Goal: Task Accomplishment & Management: Complete application form

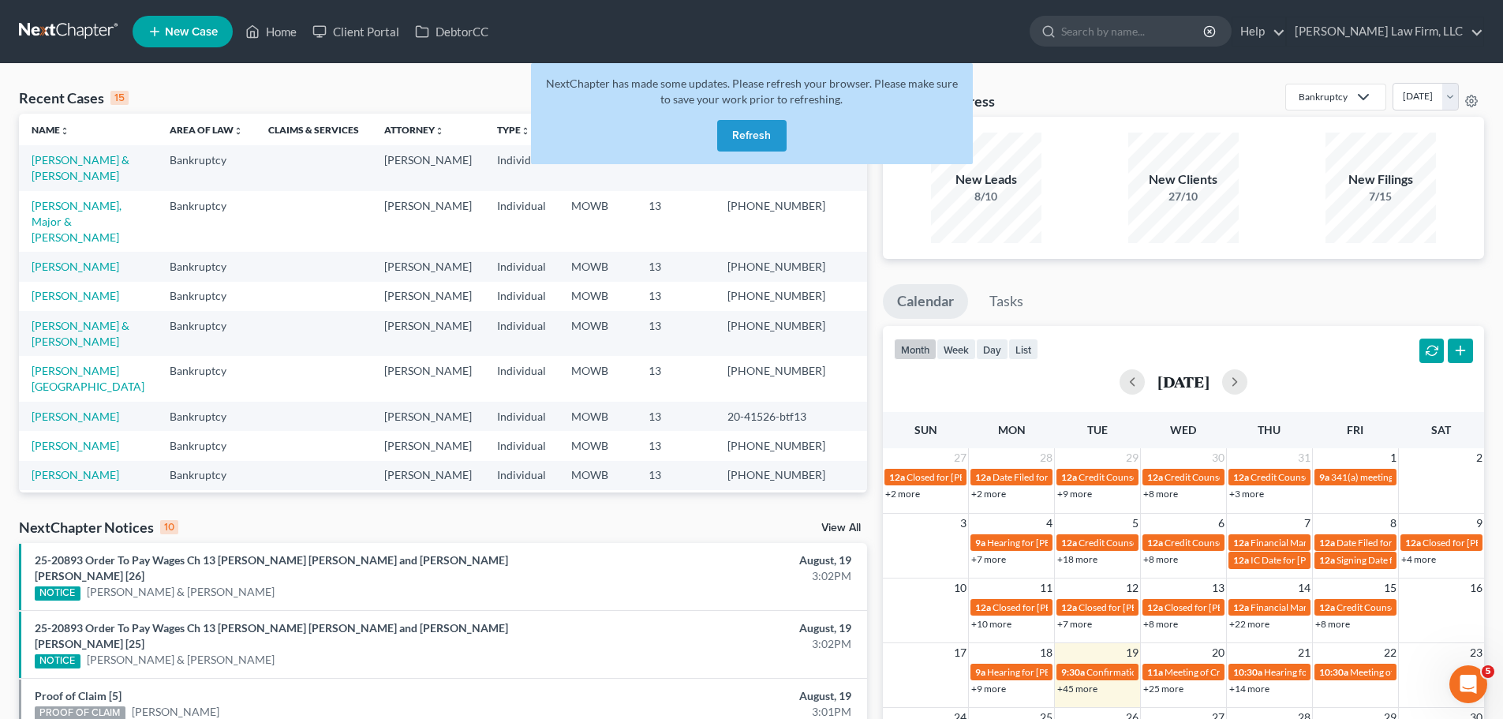
scroll to position [219, 0]
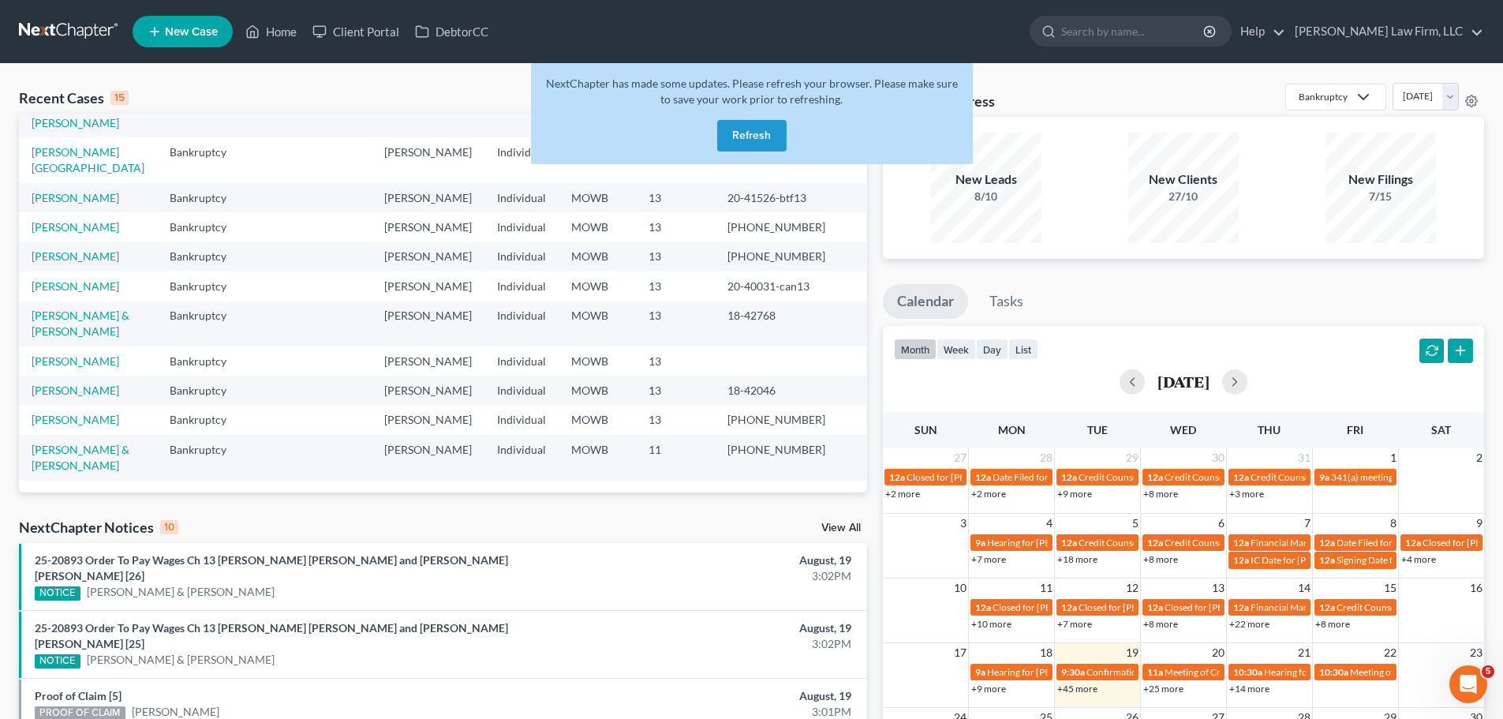
click at [742, 146] on button "Refresh" at bounding box center [751, 136] width 69 height 32
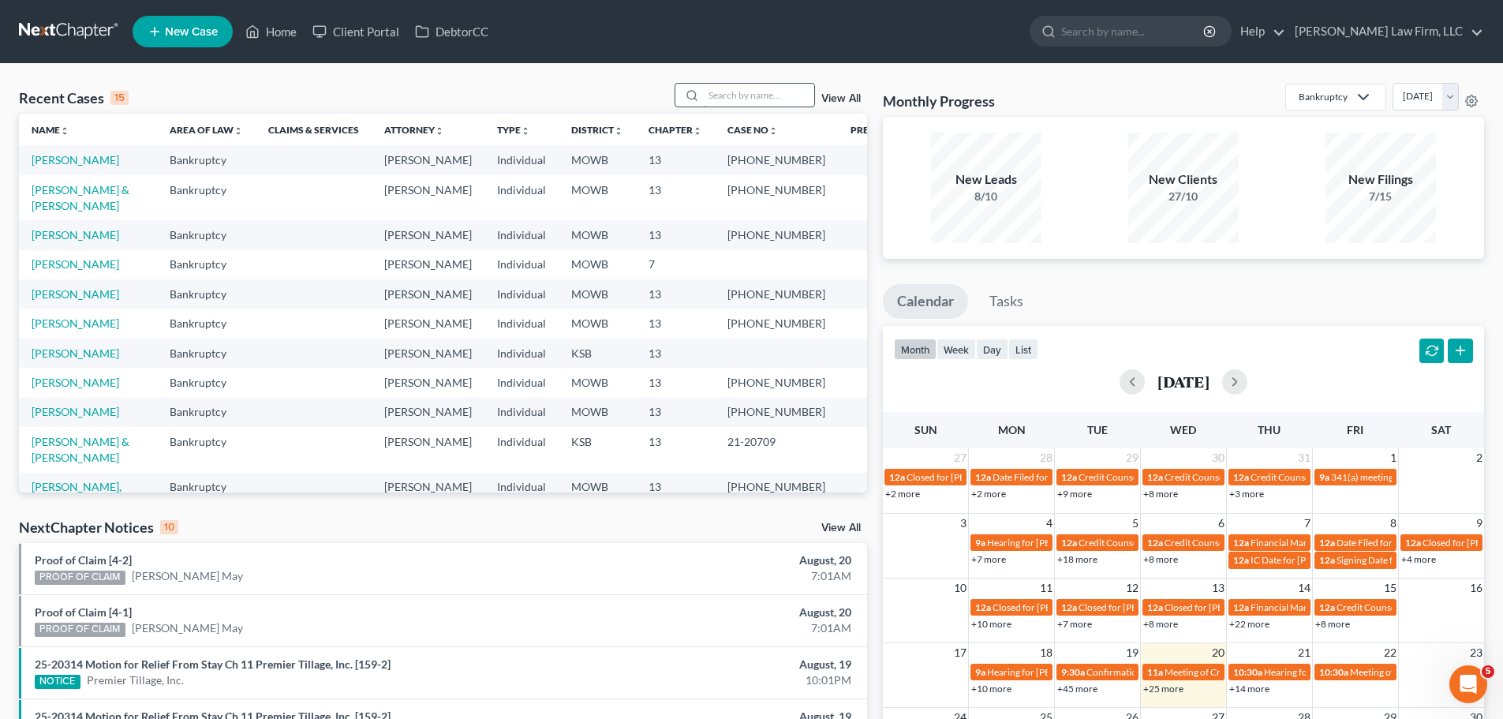
click at [777, 96] on input "search" at bounding box center [759, 95] width 110 height 23
type input "[PERSON_NAME]"
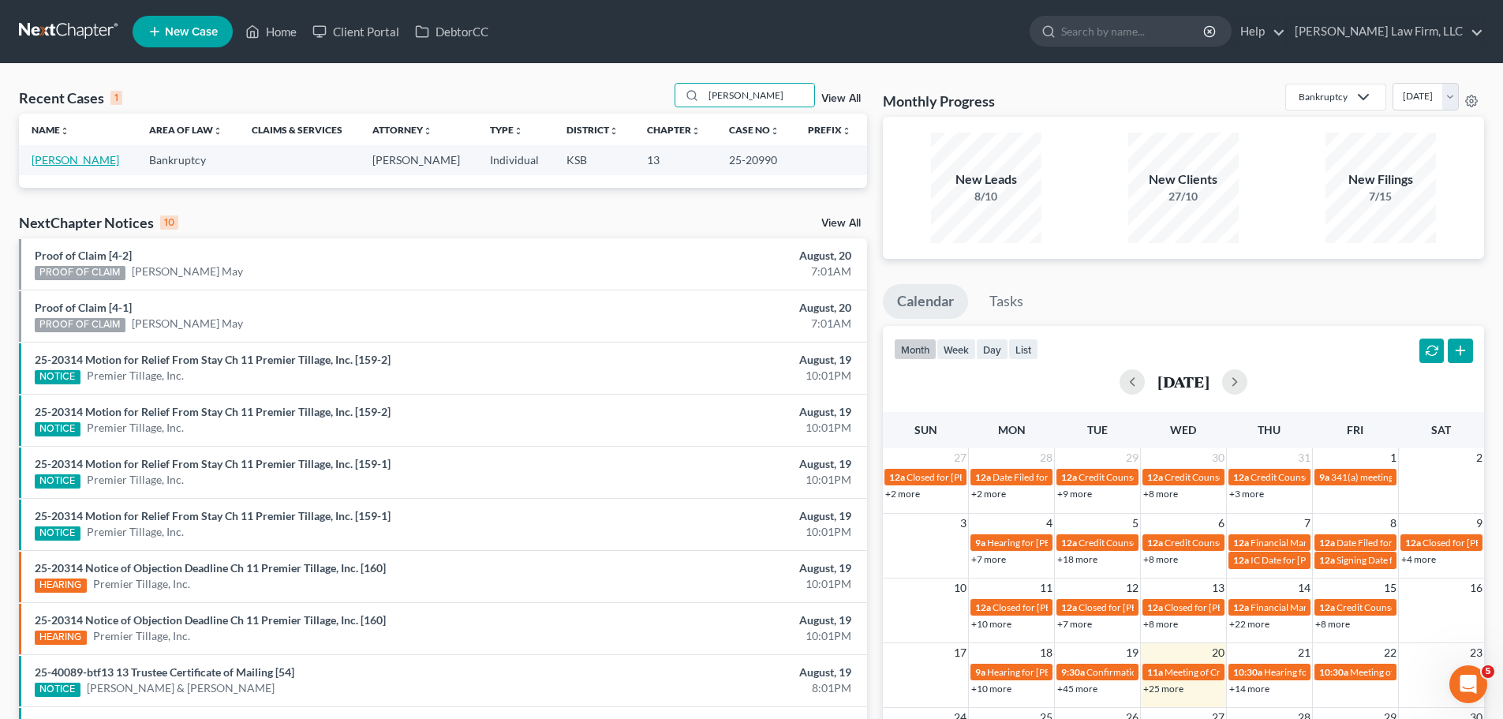
click at [40, 162] on link "[PERSON_NAME]" at bounding box center [76, 159] width 88 height 13
select select "4"
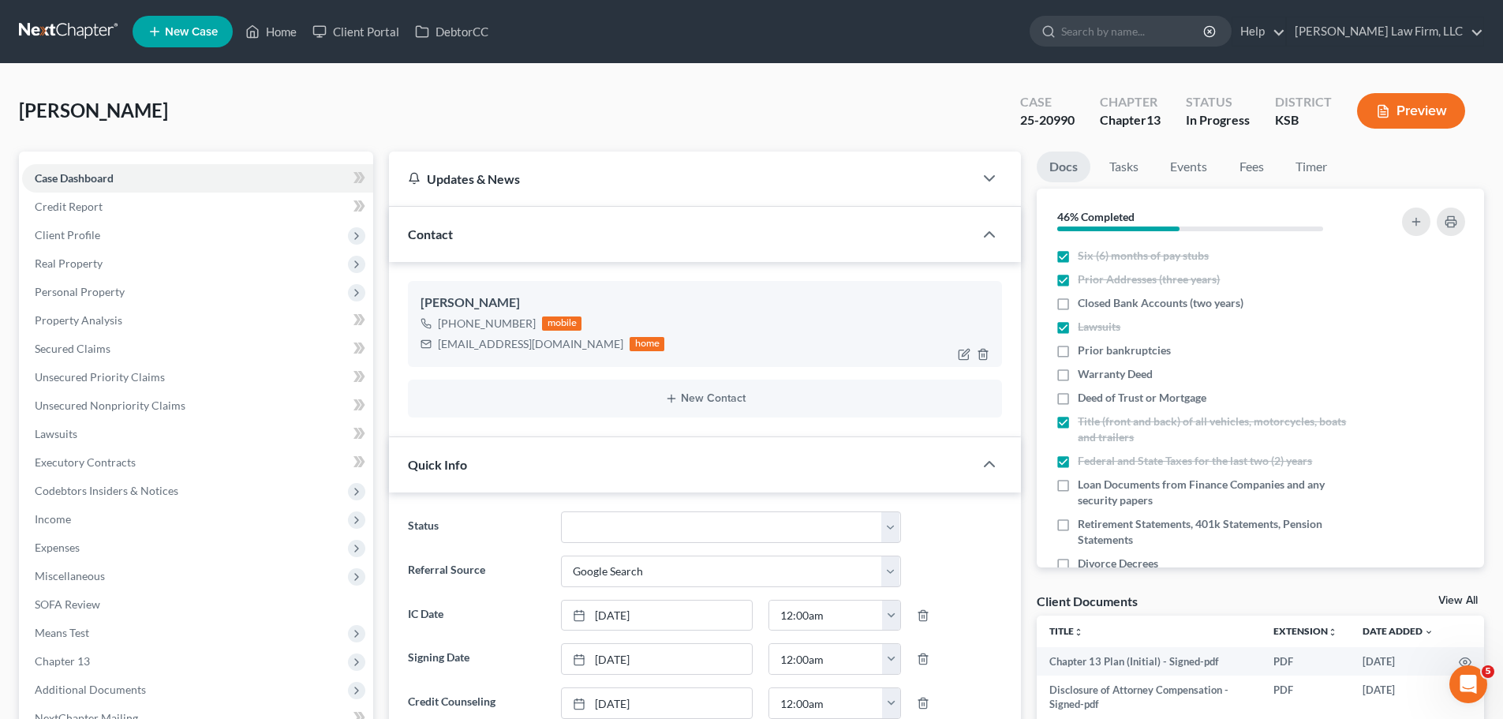
scroll to position [425, 0]
drag, startPoint x: 536, startPoint y: 321, endPoint x: 453, endPoint y: 330, distance: 83.3
click at [453, 330] on div "[PHONE_NUMBER] mobile" at bounding box center [543, 323] width 244 height 21
copy div "[PHONE_NUMBER]"
click at [264, 32] on link "Home" at bounding box center [271, 31] width 67 height 28
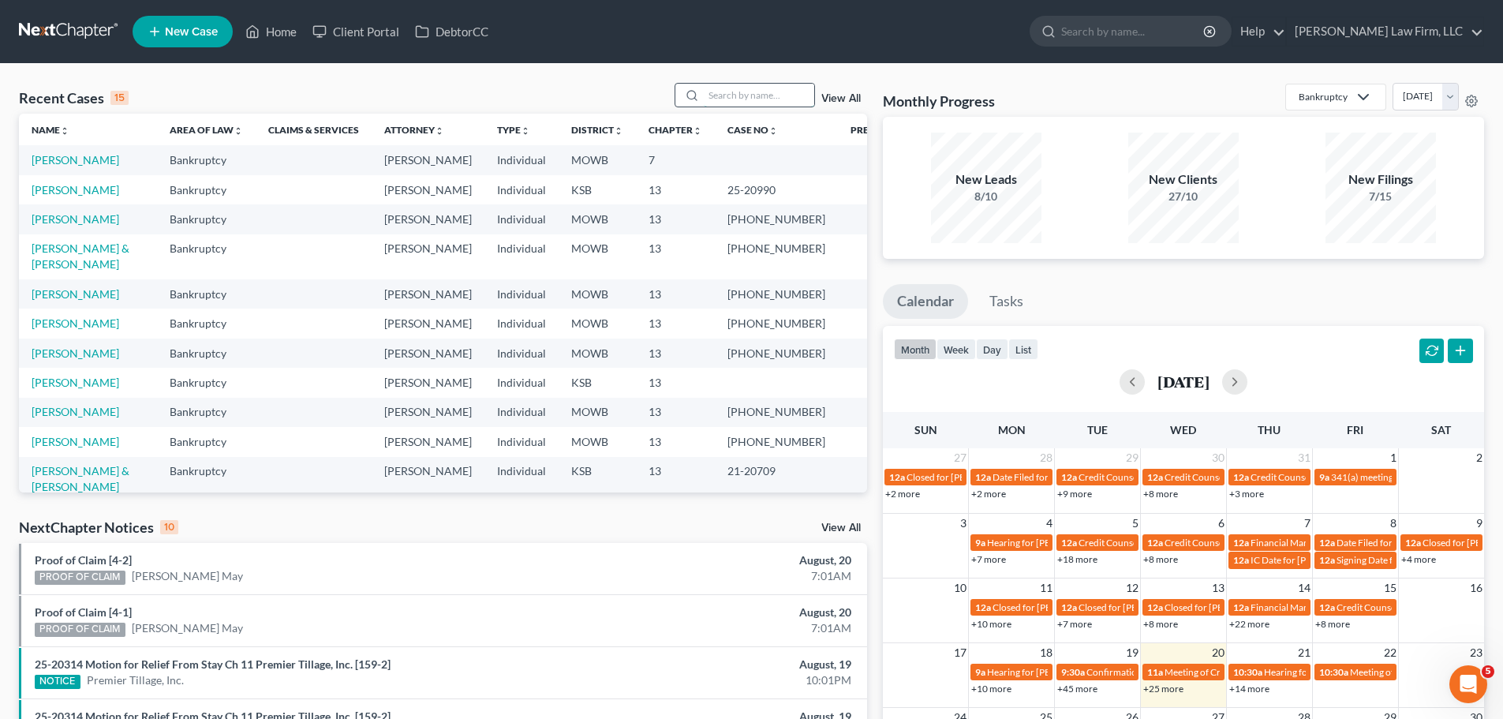
click at [763, 93] on input "search" at bounding box center [759, 95] width 110 height 23
click at [772, 94] on input "search" at bounding box center [759, 95] width 110 height 23
type input "[PERSON_NAME]"
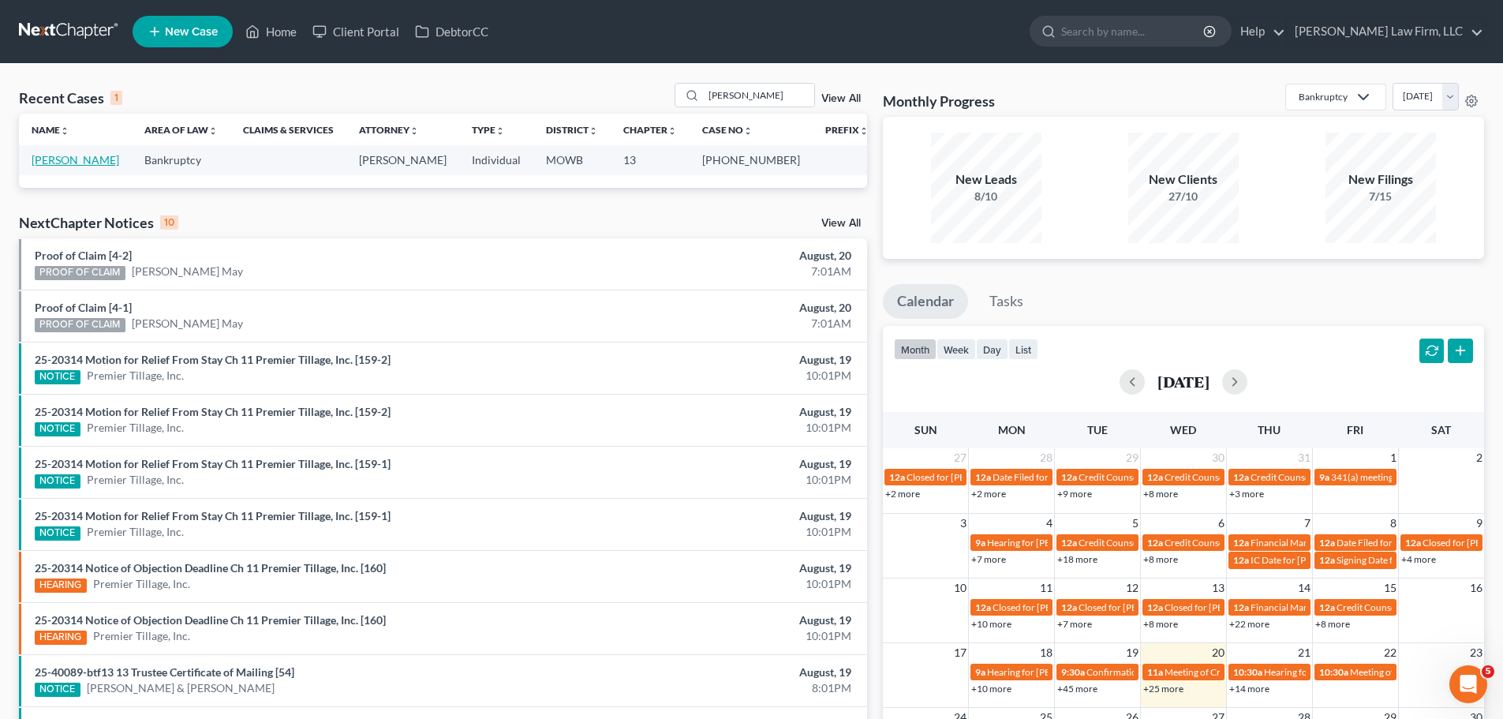
click at [85, 159] on link "[PERSON_NAME]" at bounding box center [76, 159] width 88 height 13
select select "4"
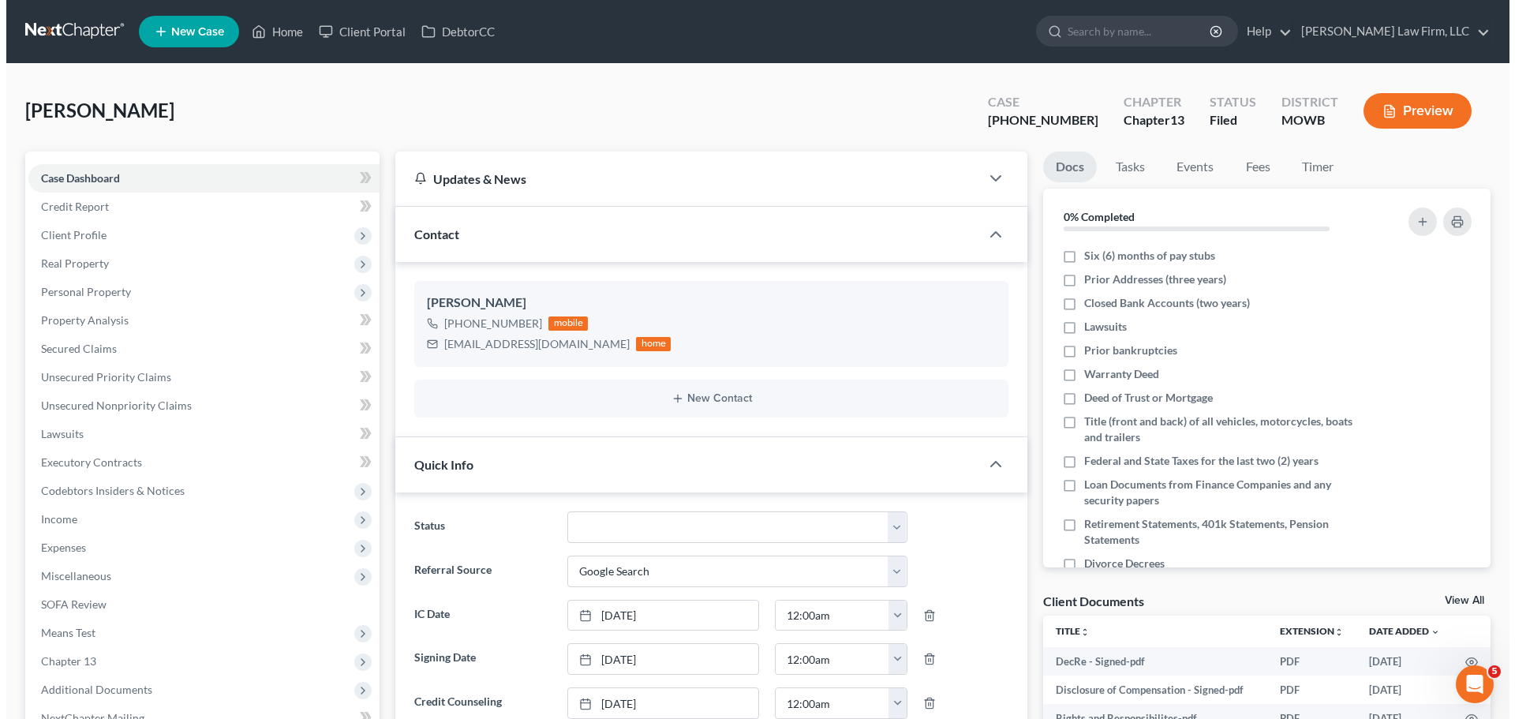
scroll to position [95, 0]
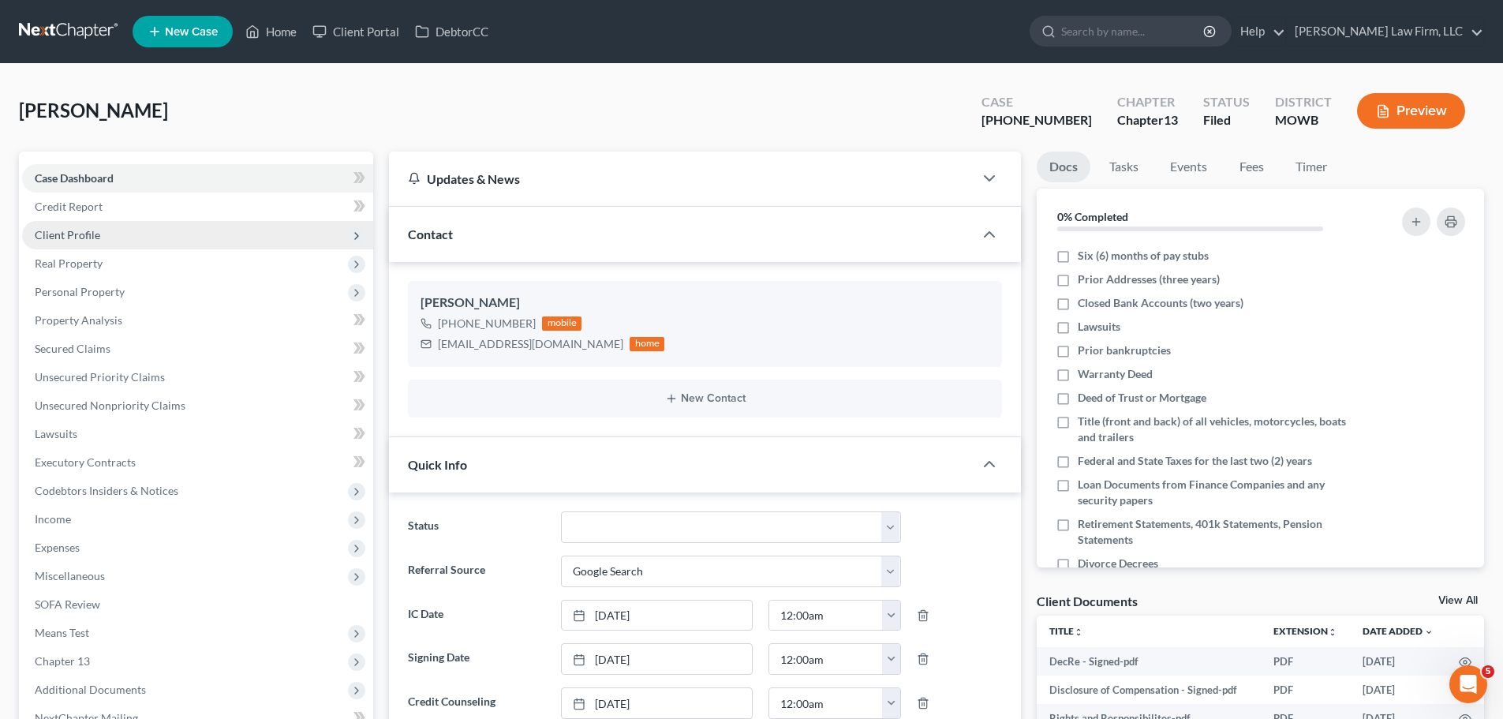
click at [124, 242] on span "Client Profile" at bounding box center [197, 235] width 351 height 28
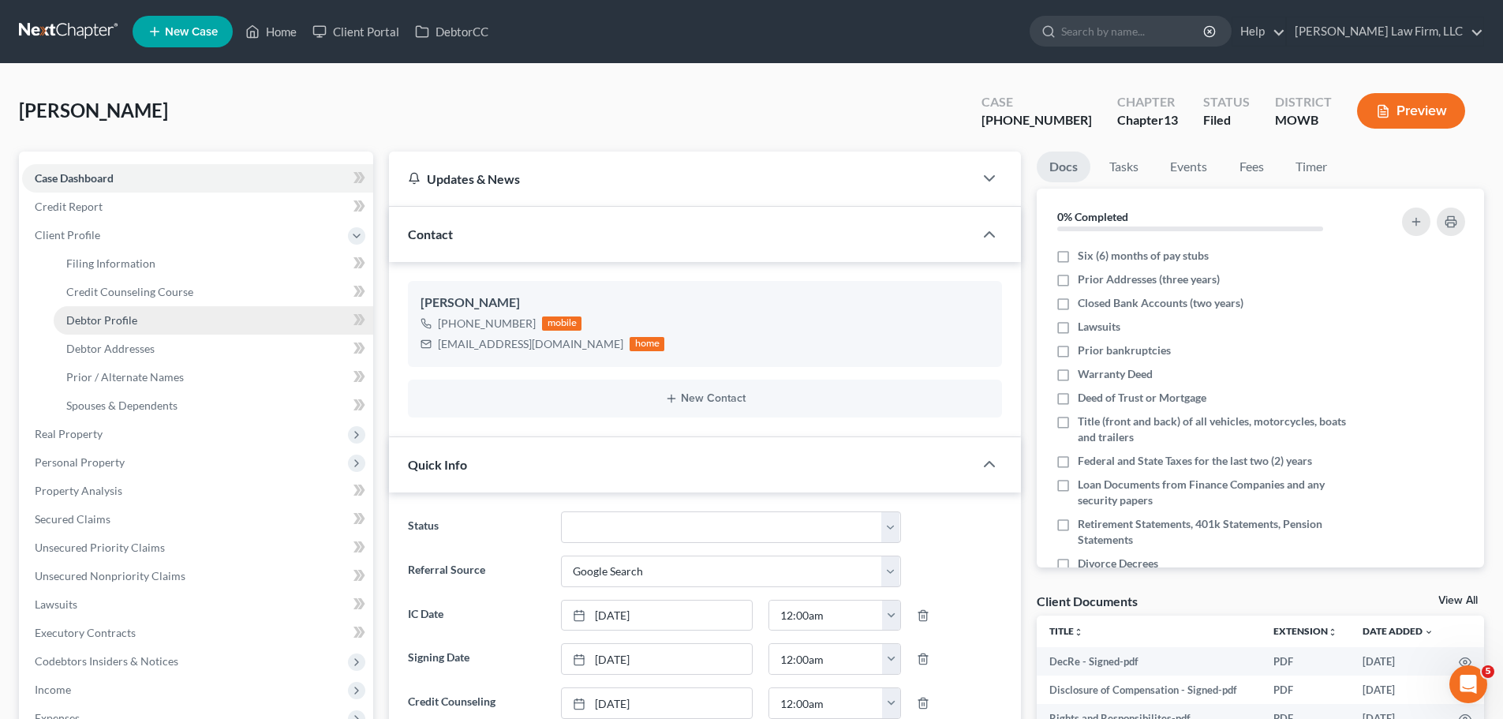
click at [136, 324] on link "Debtor Profile" at bounding box center [214, 320] width 320 height 28
select select "0"
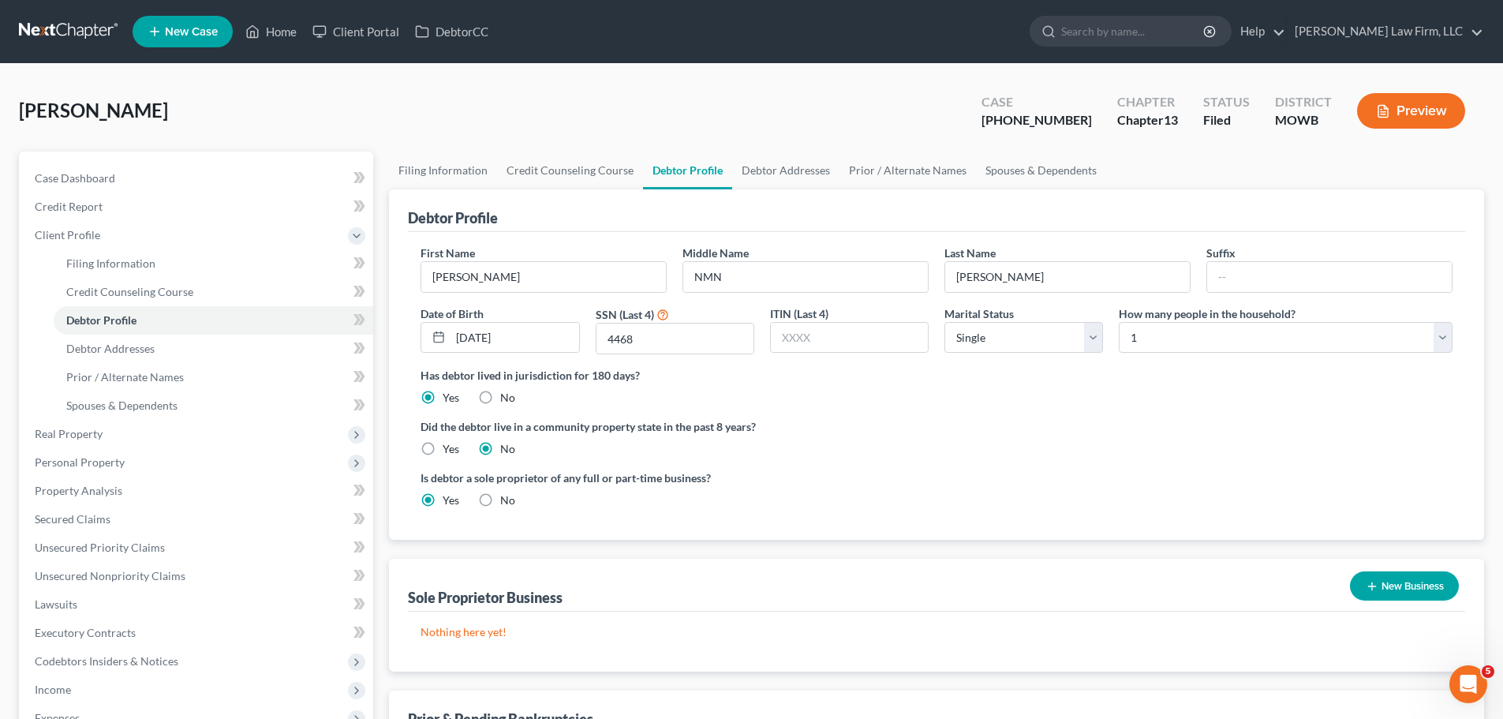
radio input "true"
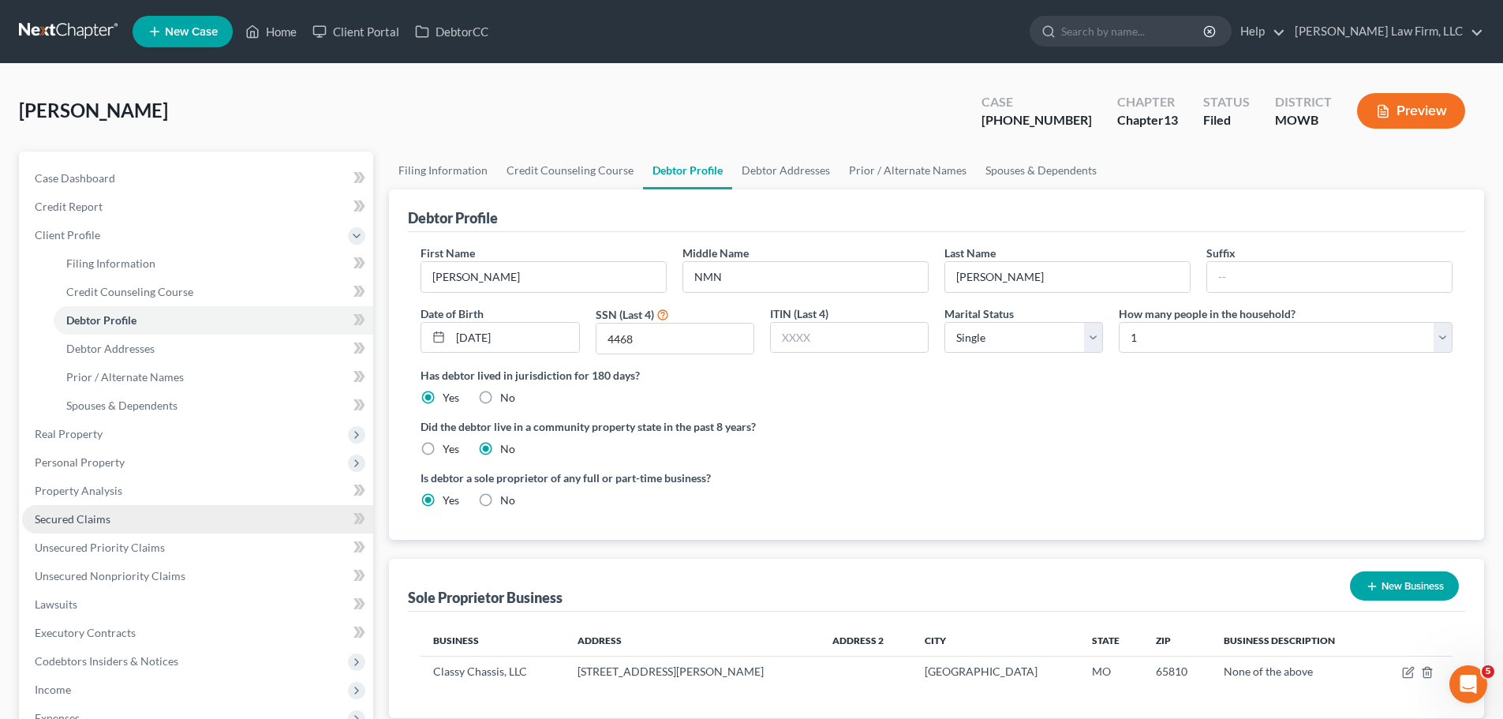
click at [126, 508] on link "Secured Claims" at bounding box center [197, 519] width 351 height 28
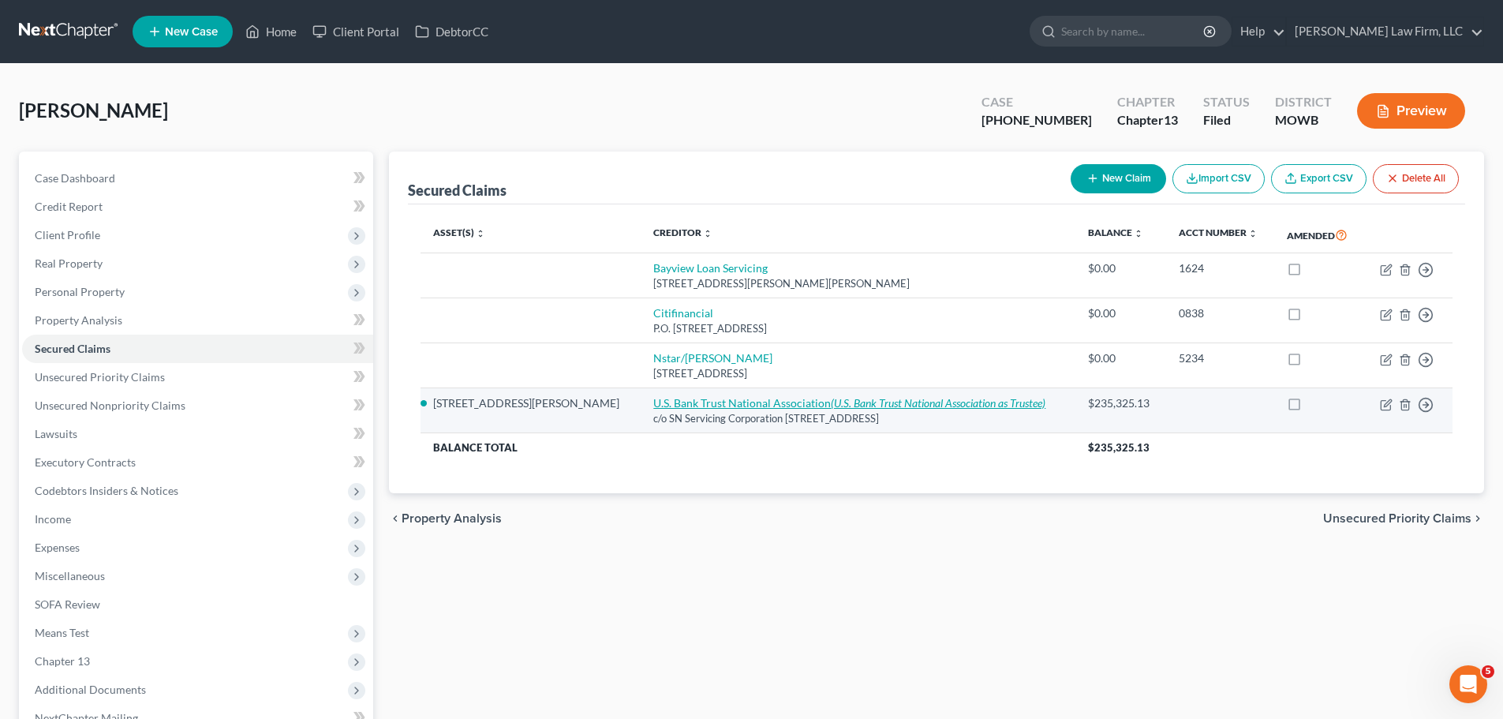
click at [653, 401] on link "U.S. Bank Trust National Association (U.S. Bank Trust National Association as T…" at bounding box center [849, 402] width 392 height 13
select select "4"
select select "2"
select select "0"
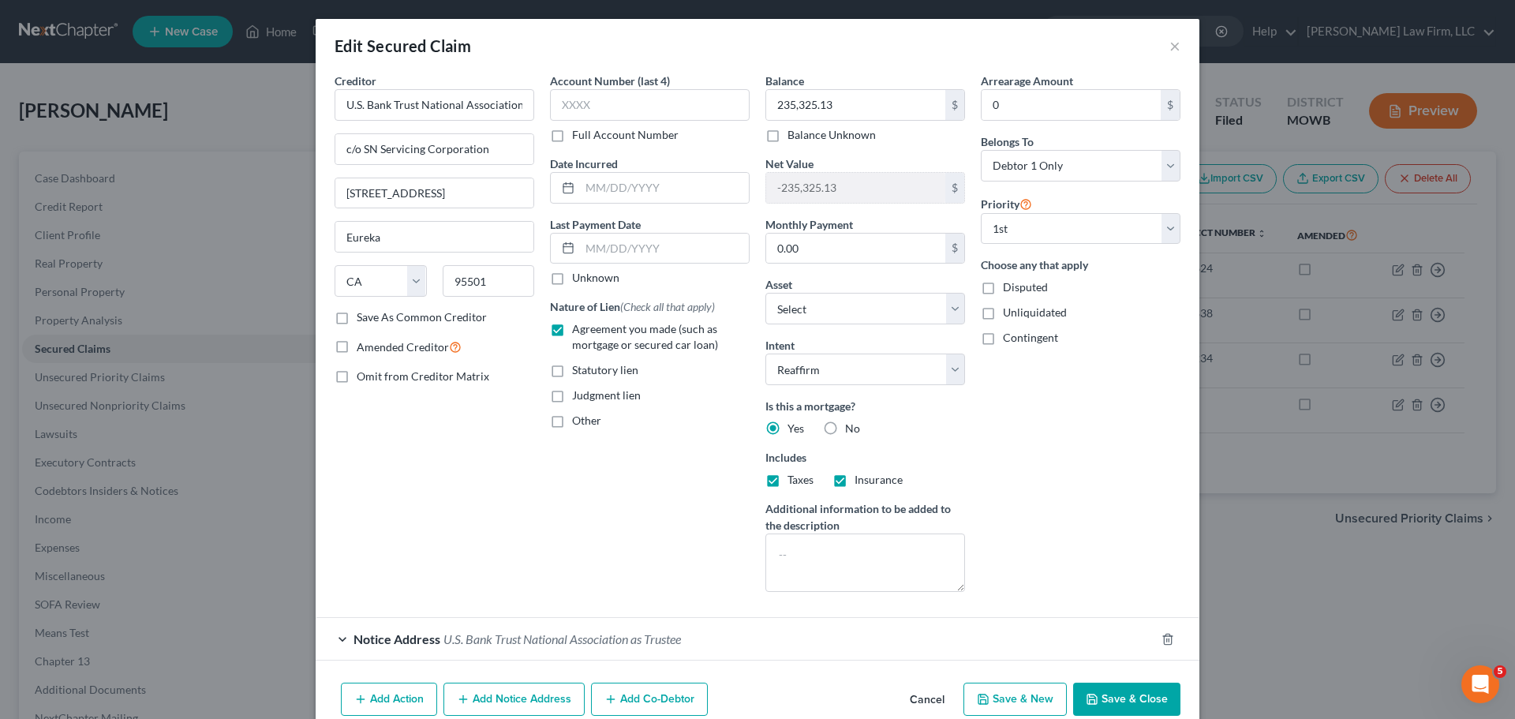
click at [1120, 696] on button "Save & Close" at bounding box center [1126, 699] width 107 height 33
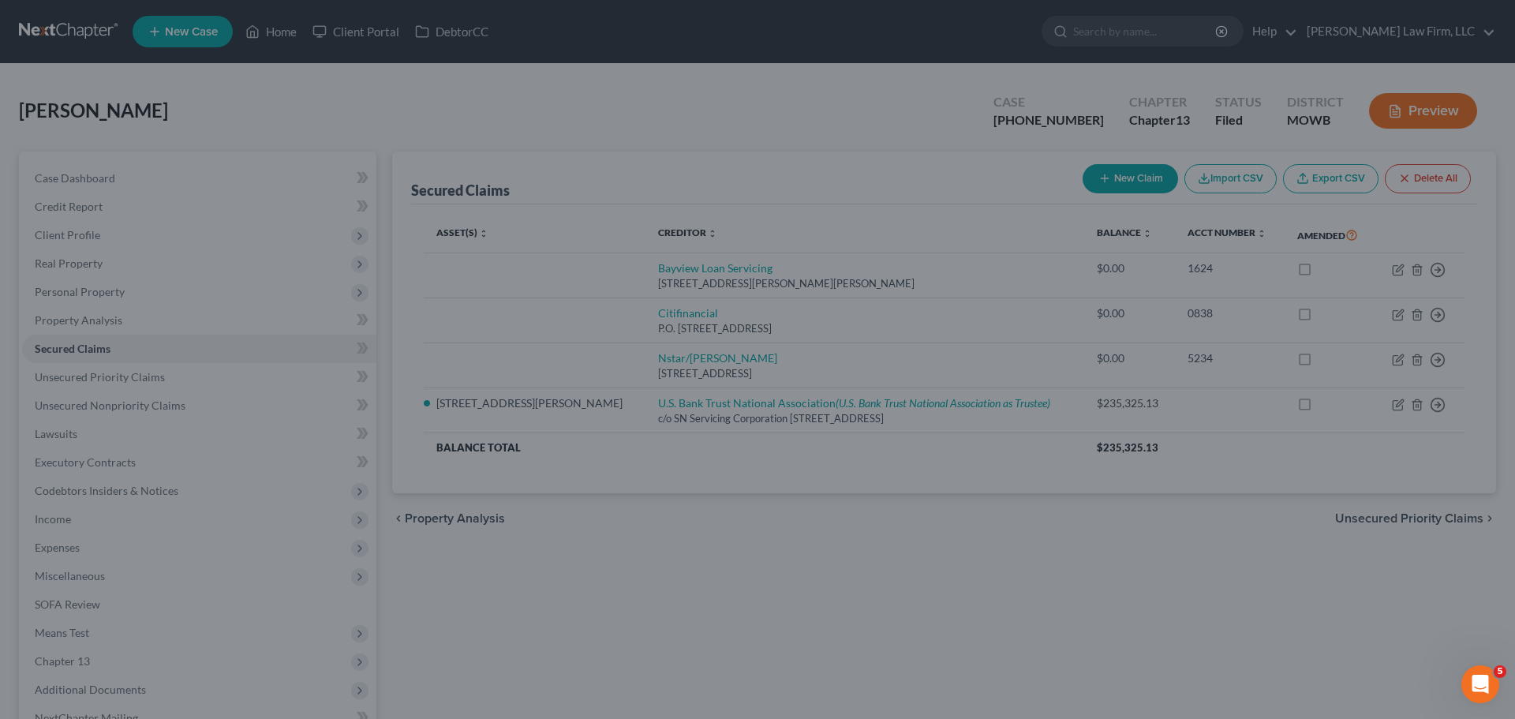
select select "7"
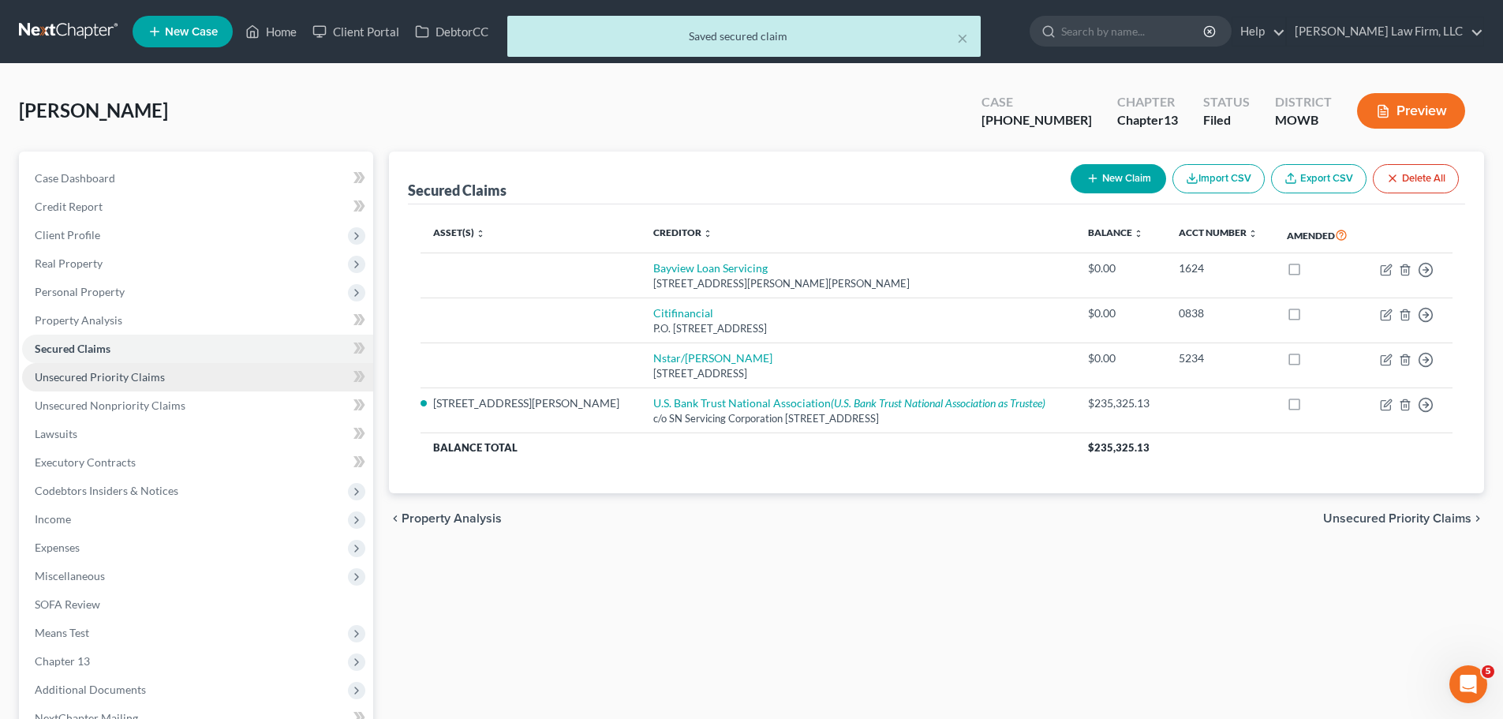
click at [118, 378] on span "Unsecured Priority Claims" at bounding box center [100, 376] width 130 height 13
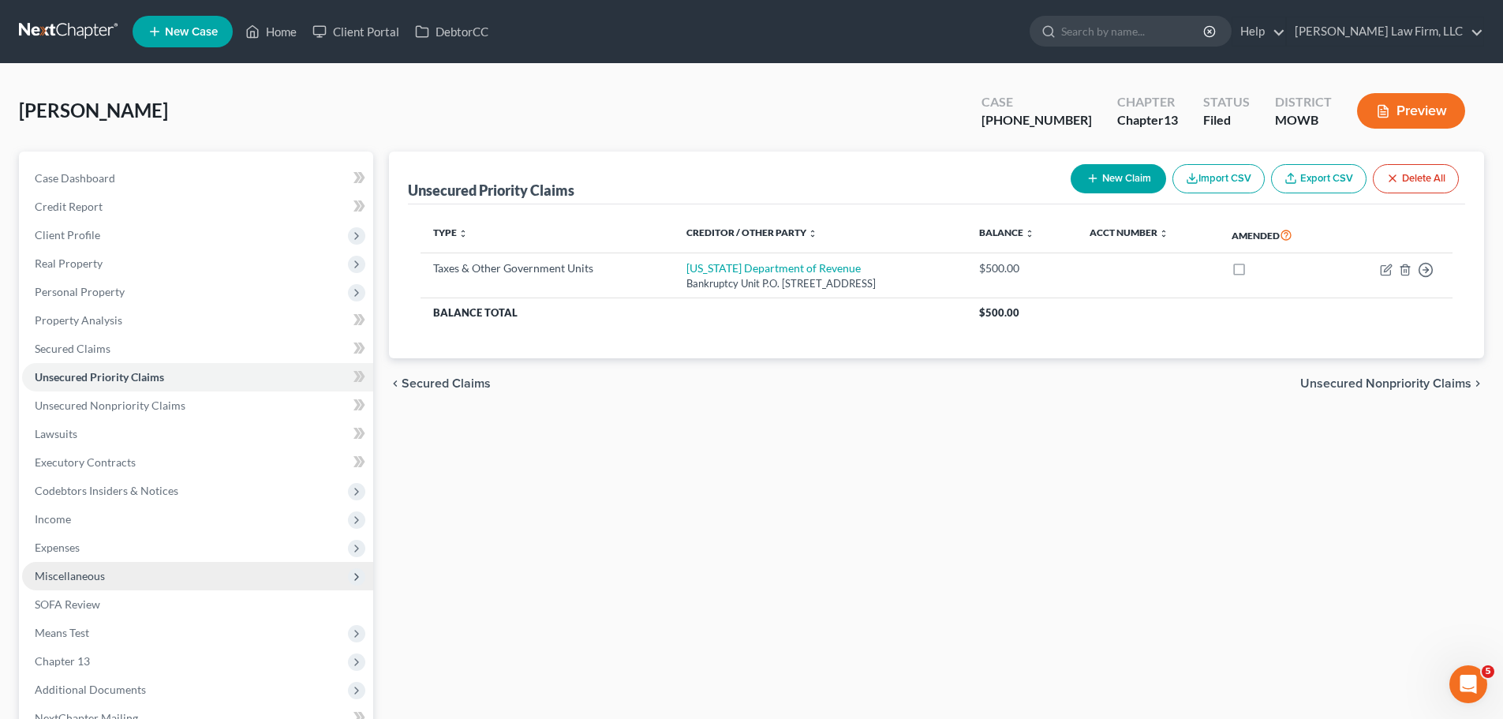
click at [118, 586] on span "Miscellaneous" at bounding box center [197, 576] width 351 height 28
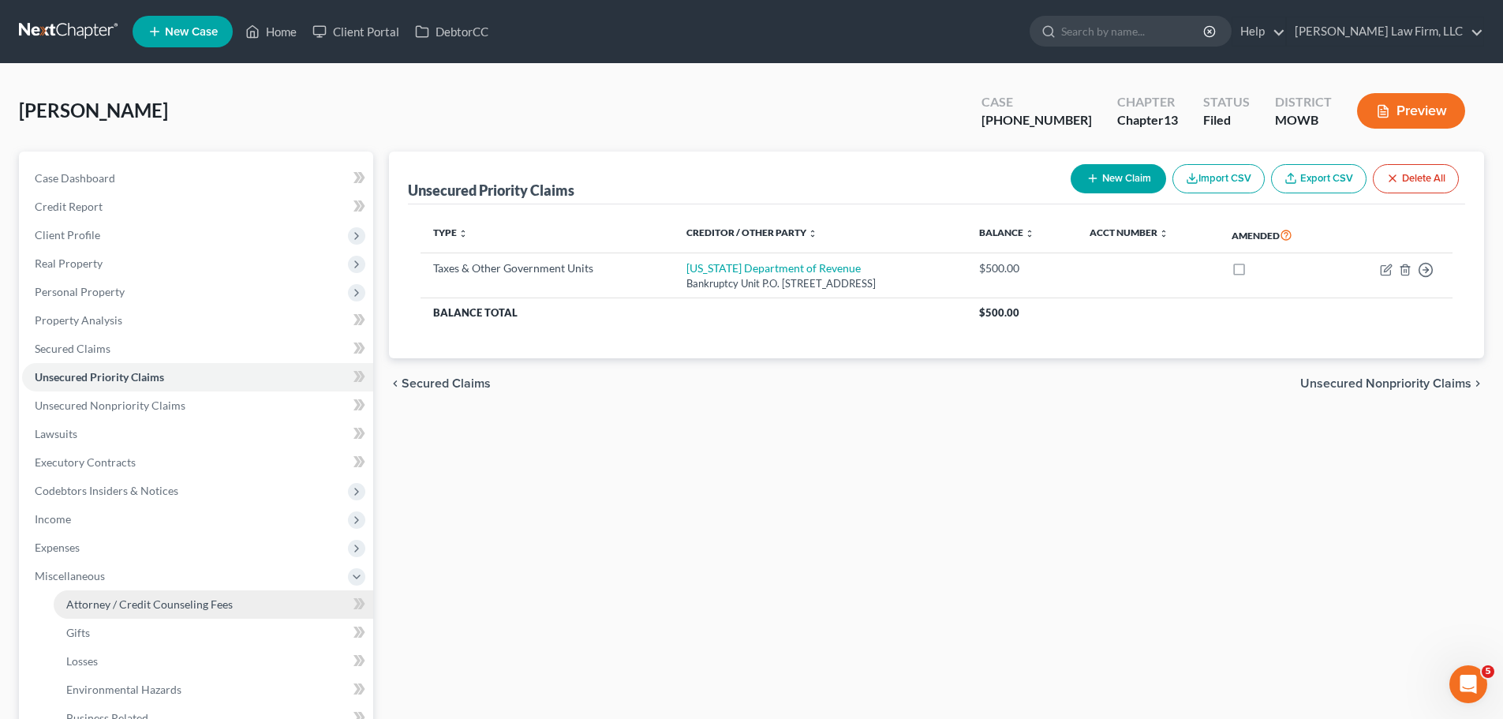
click at [141, 612] on link "Attorney / Credit Counseling Fees" at bounding box center [214, 604] width 320 height 28
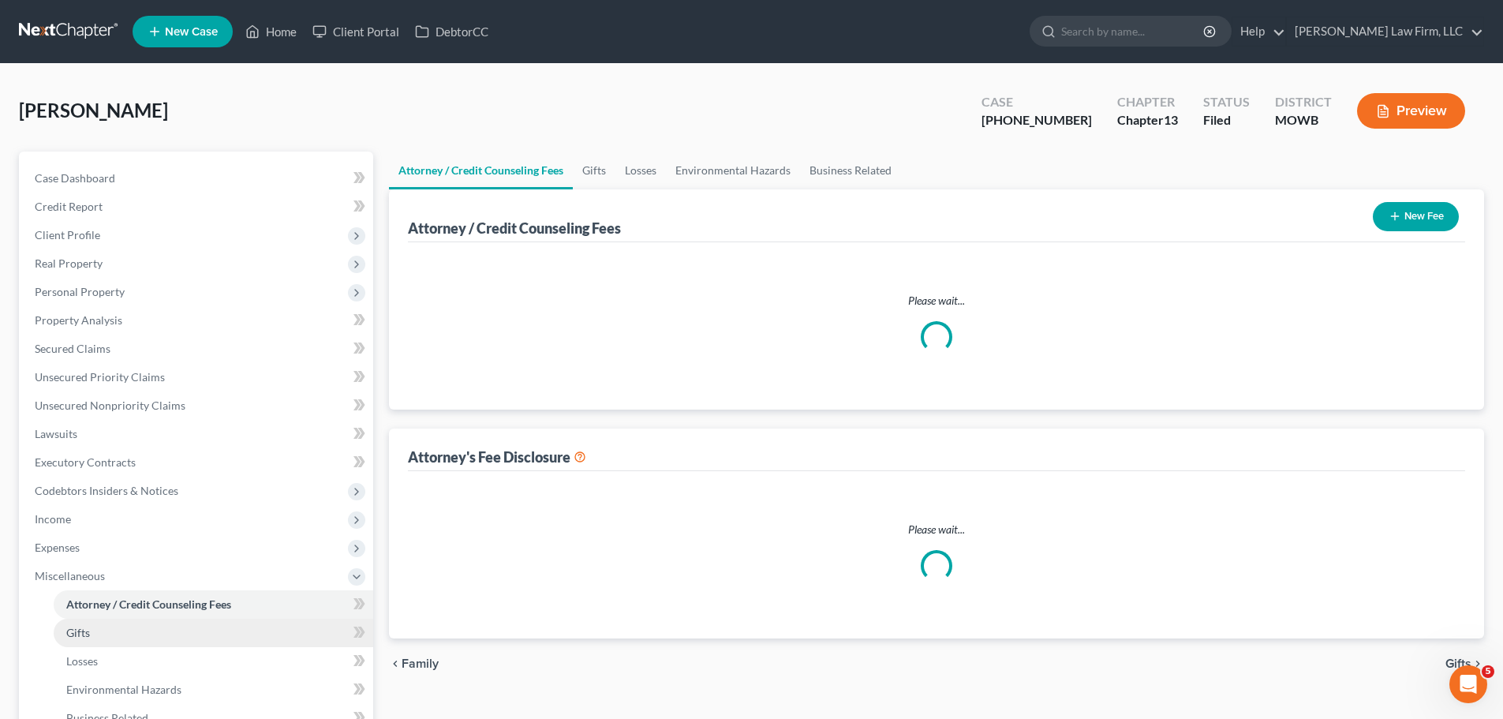
select select "2"
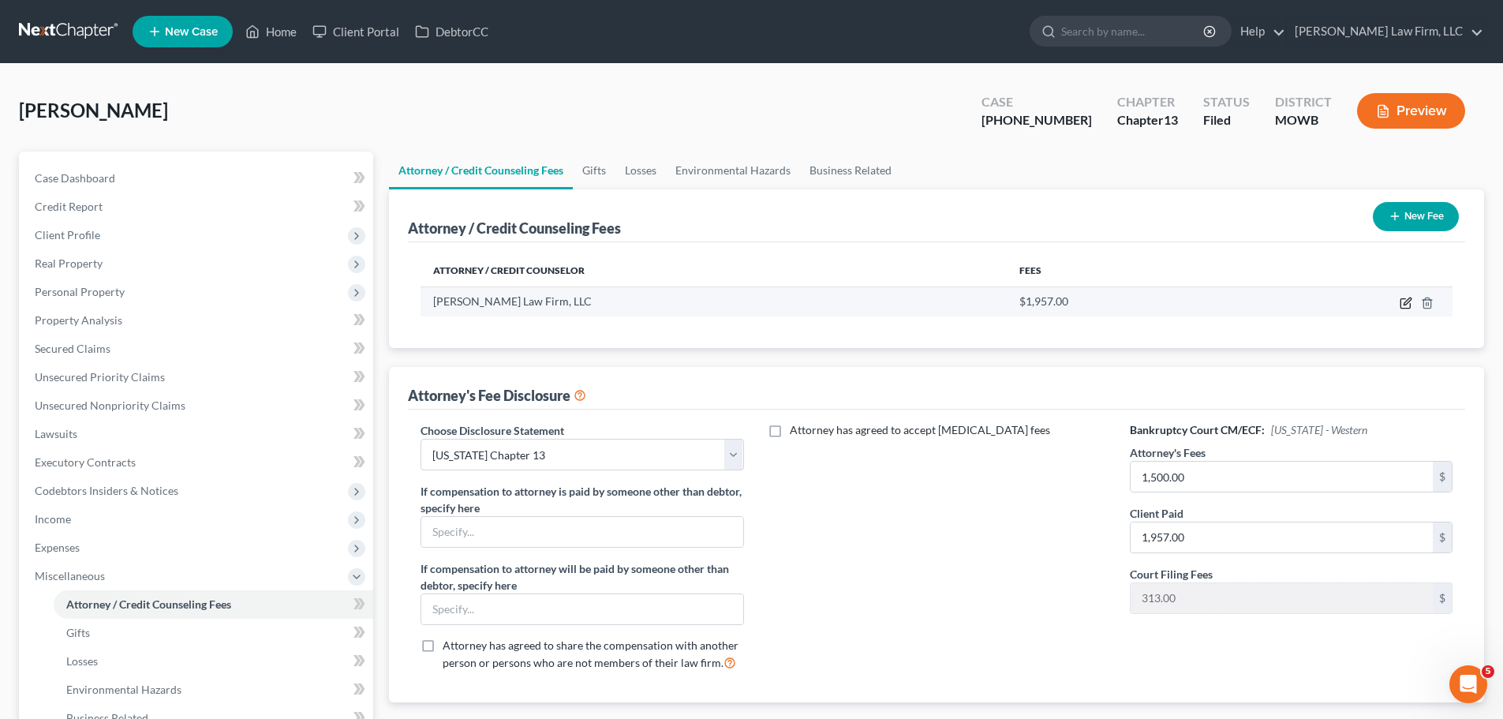
click at [1402, 308] on icon "button" at bounding box center [1405, 303] width 9 height 9
select select "26"
